Goal: Transaction & Acquisition: Book appointment/travel/reservation

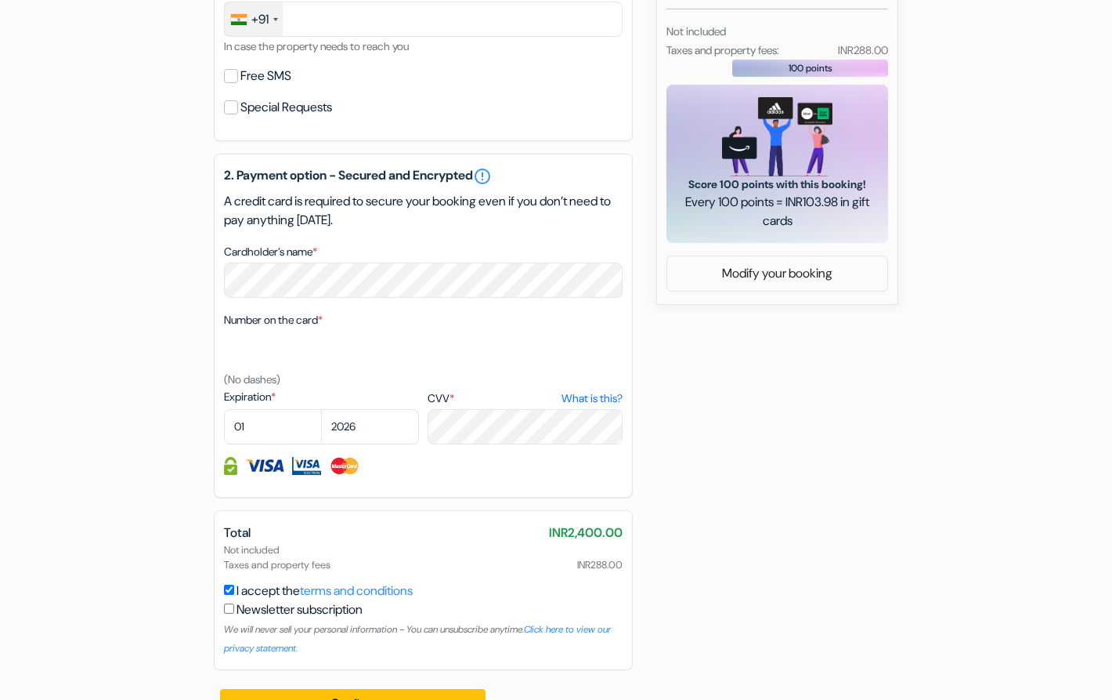
scroll to position [653, 0]
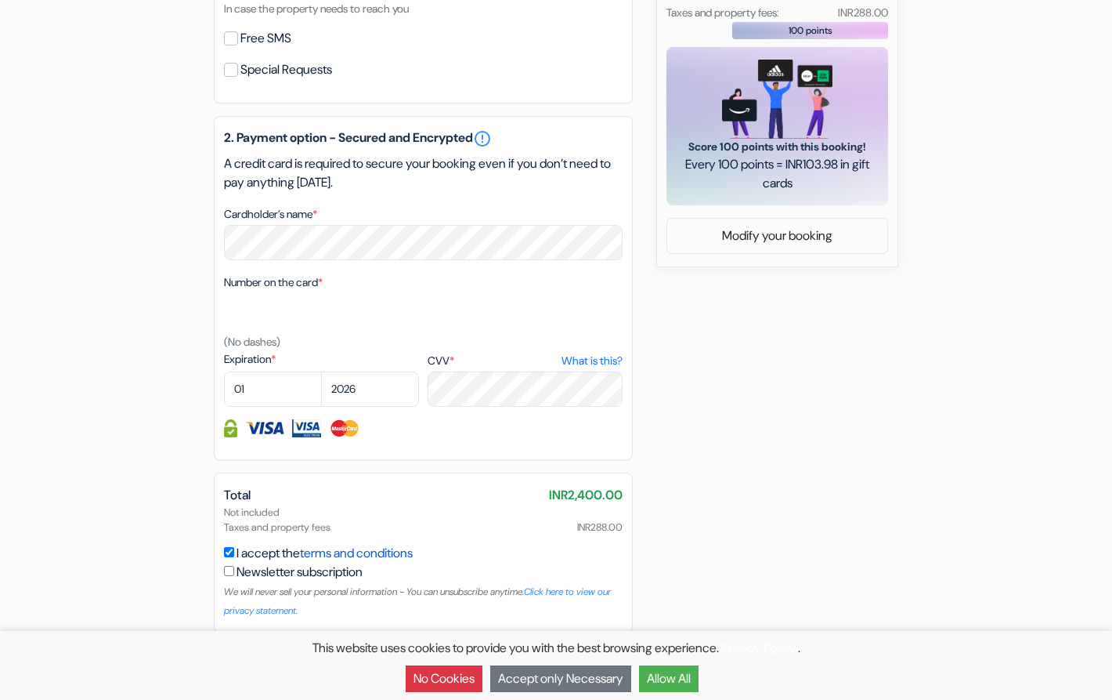
click at [373, 552] on link "terms and conditions" at bounding box center [356, 552] width 113 height 16
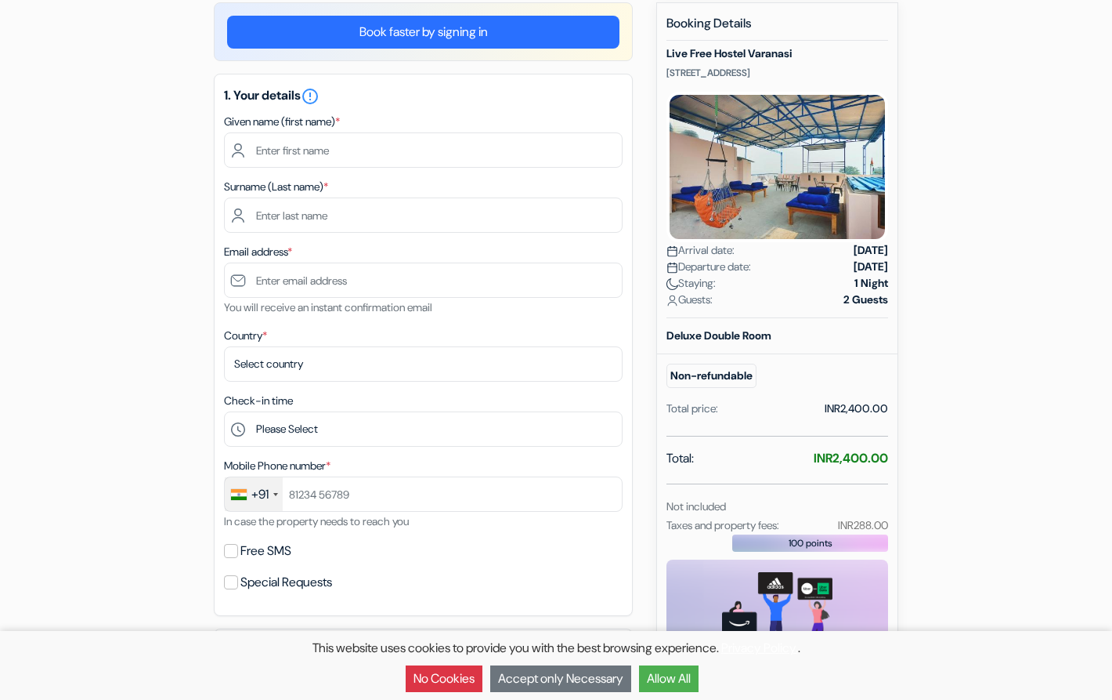
scroll to position [143, 0]
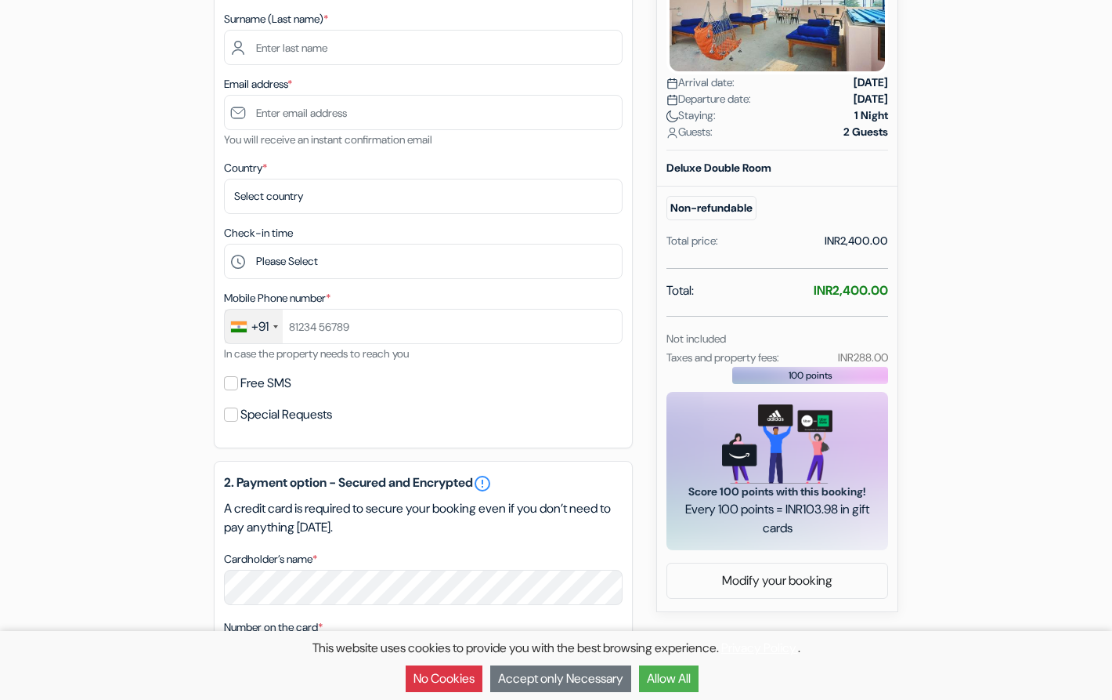
click at [532, 214] on div "1. Your details error_outline Given name (first name) * Surname (Last name) * E…" at bounding box center [423, 177] width 419 height 542
